Goal: Task Accomplishment & Management: Manage account settings

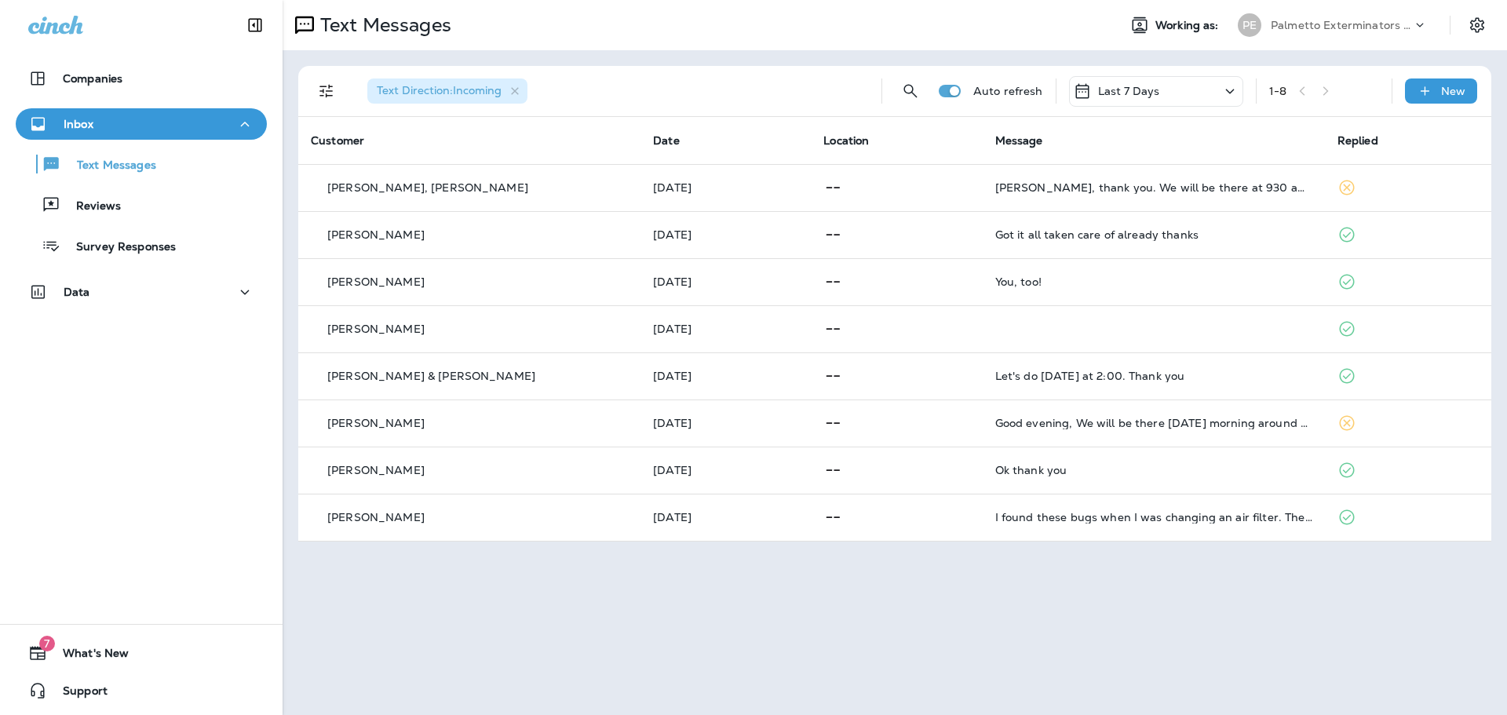
click at [1334, 18] on div "Palmetto Exterminators LLC" at bounding box center [1341, 25] width 141 height 24
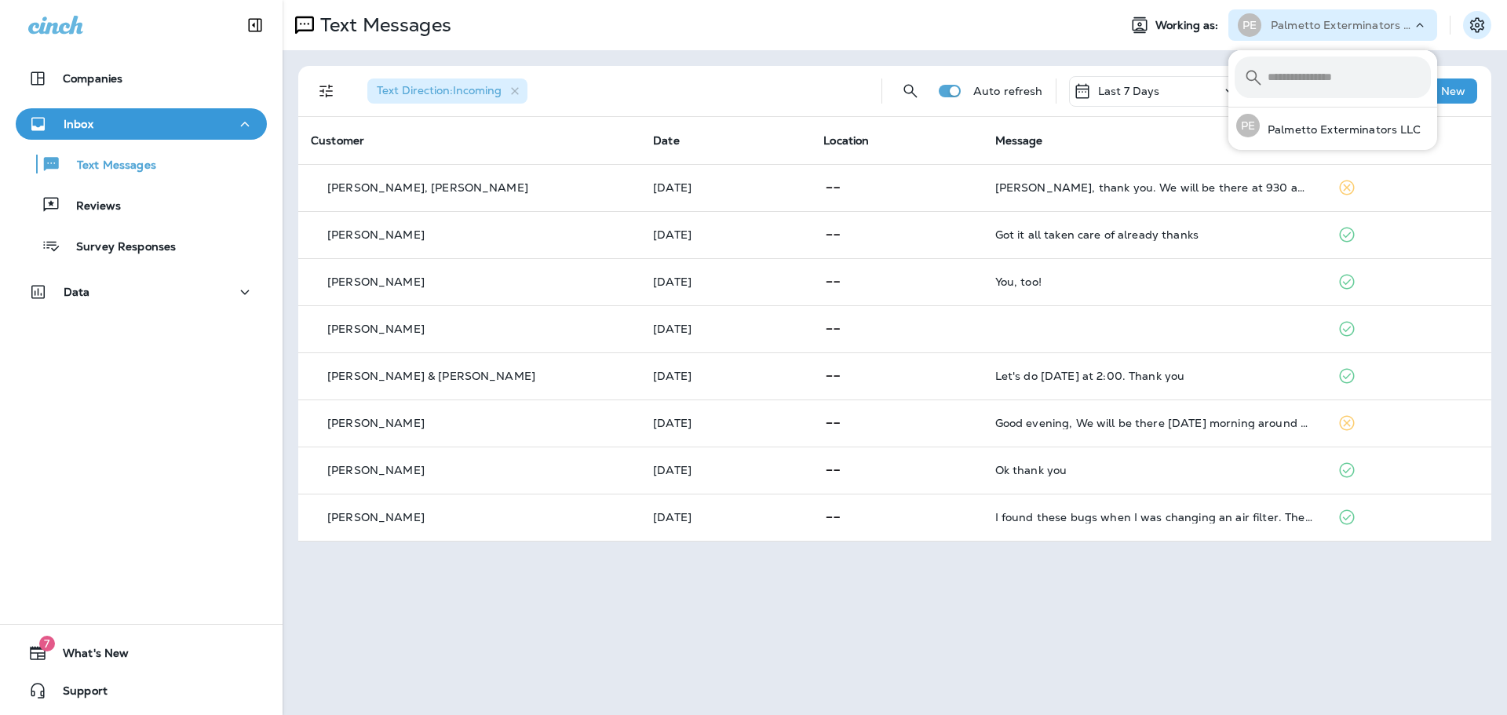
click at [1476, 21] on icon "Settings" at bounding box center [1477, 25] width 19 height 19
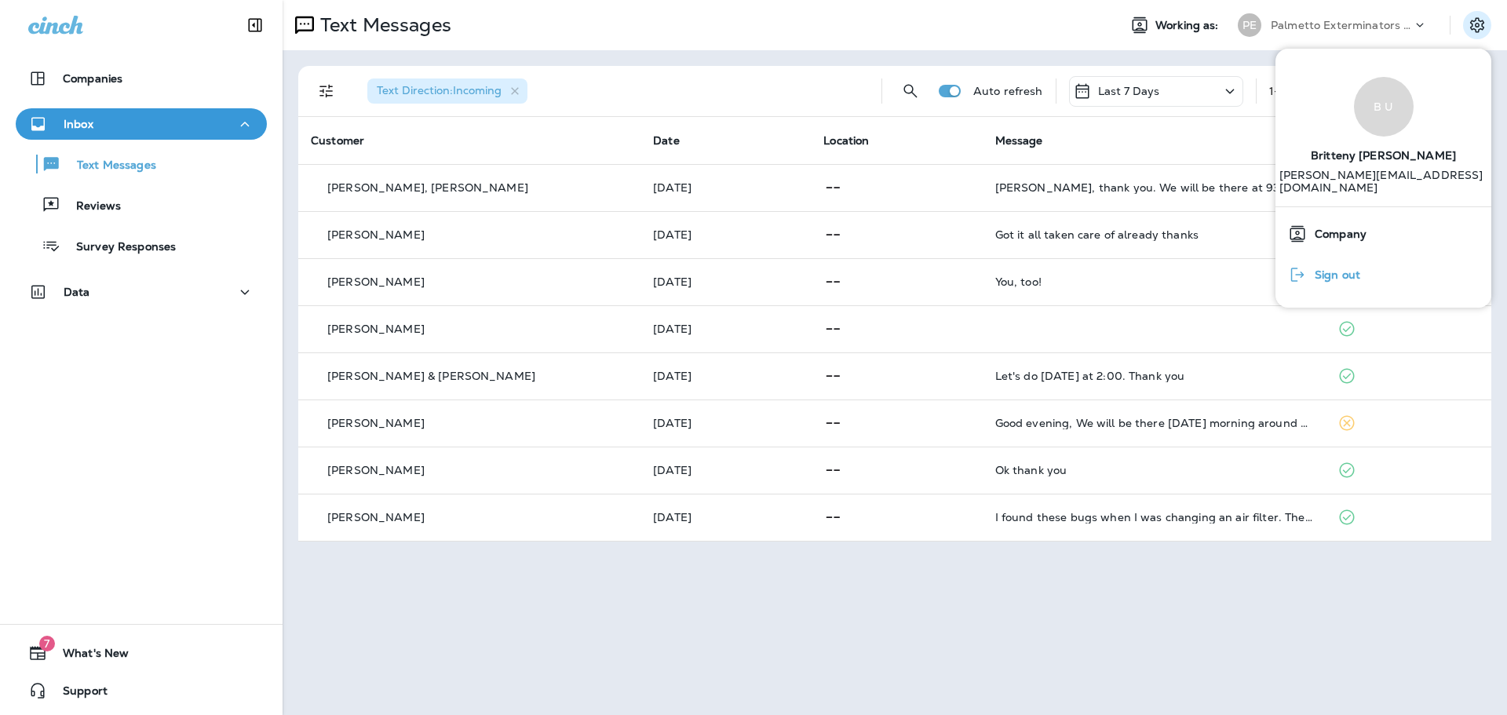
click at [1325, 268] on span "Sign out" at bounding box center [1333, 274] width 53 height 13
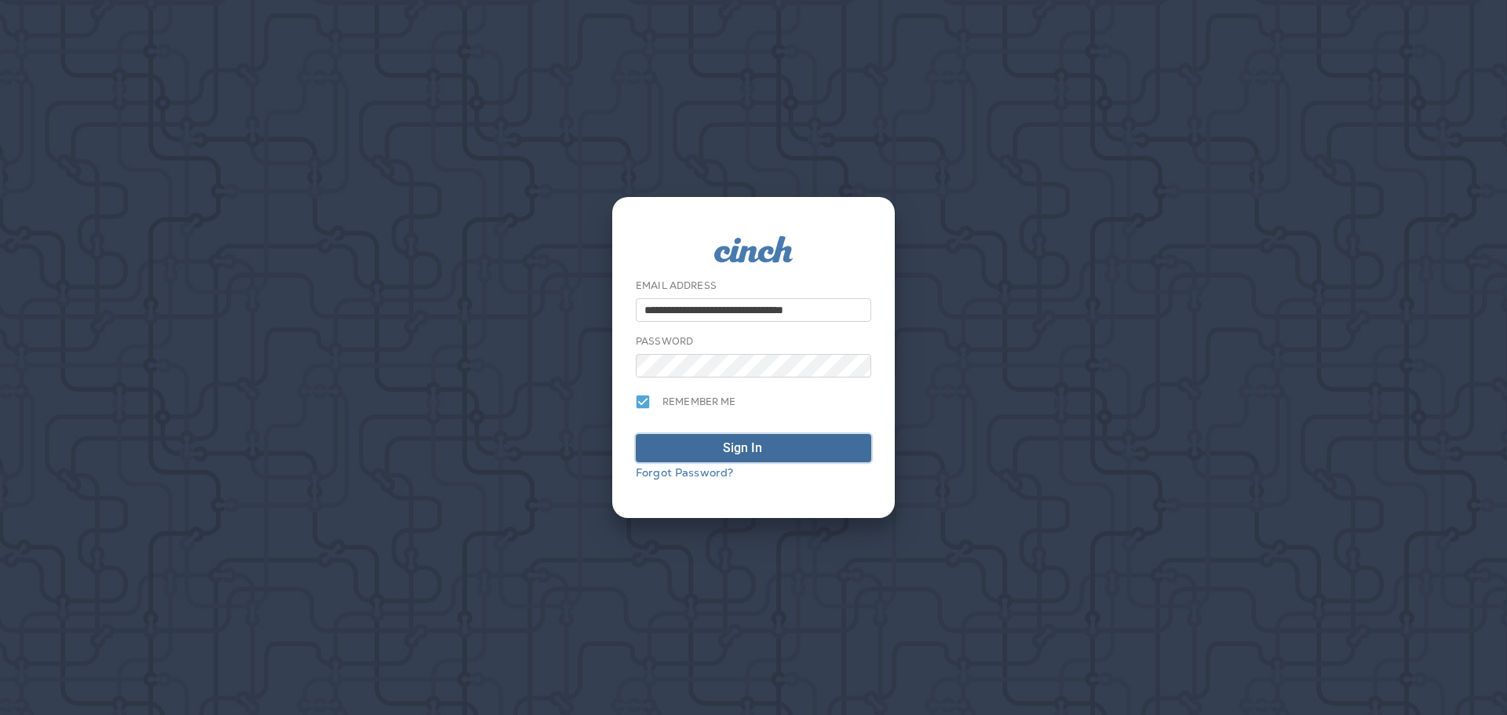
click at [731, 444] on div "Sign In" at bounding box center [742, 448] width 39 height 19
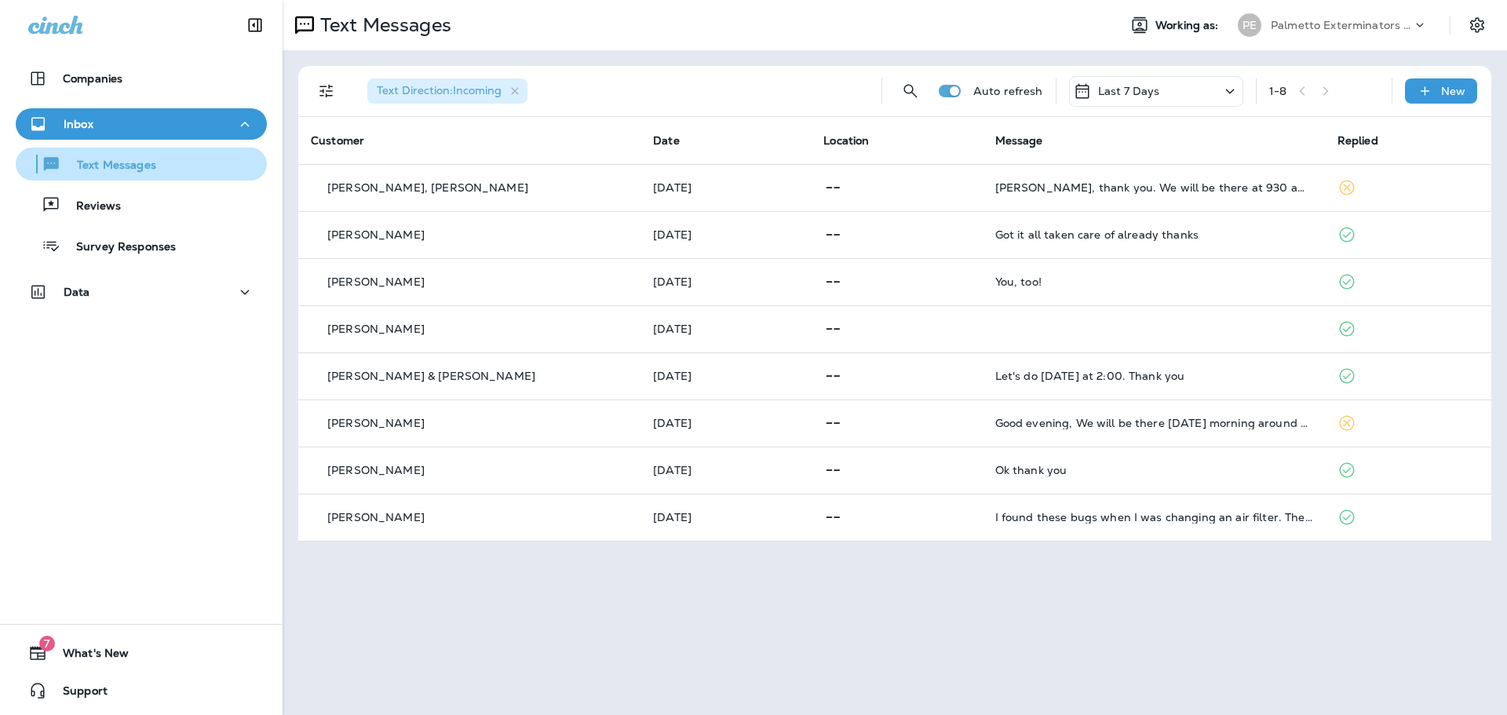
click at [126, 161] on p "Text Messages" at bounding box center [108, 166] width 95 height 15
